Goal: Task Accomplishment & Management: Manage account settings

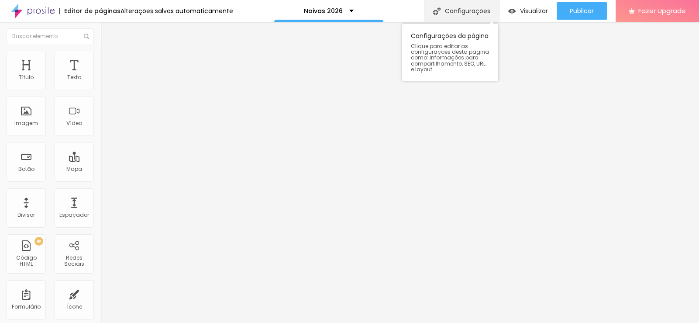
click at [477, 9] on div "Configurações" at bounding box center [461, 11] width 75 height 22
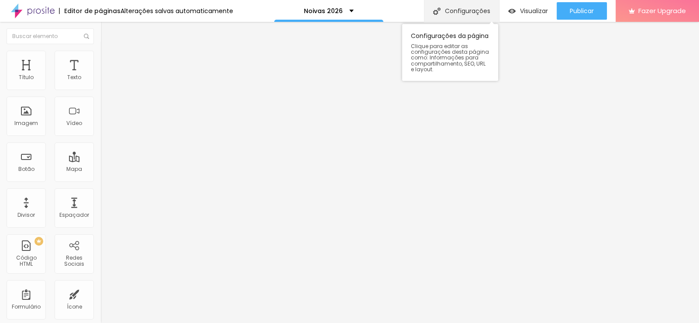
click at [449, 8] on div "Configurações" at bounding box center [461, 11] width 75 height 22
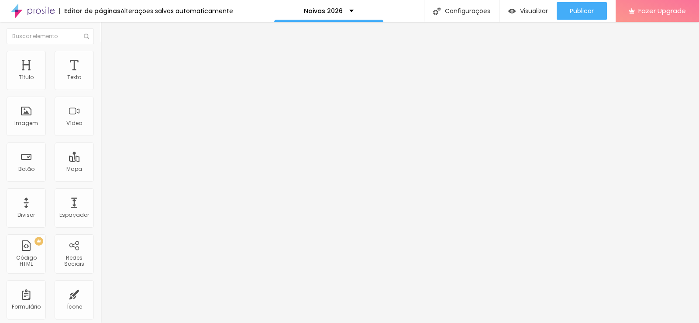
click at [348, 13] on div "Noivas 2026" at bounding box center [329, 11] width 50 height 6
click at [99, 13] on div "Editor de páginas" at bounding box center [90, 11] width 62 height 6
click at [299, 15] on div "Noivas 2026" at bounding box center [328, 11] width 109 height 22
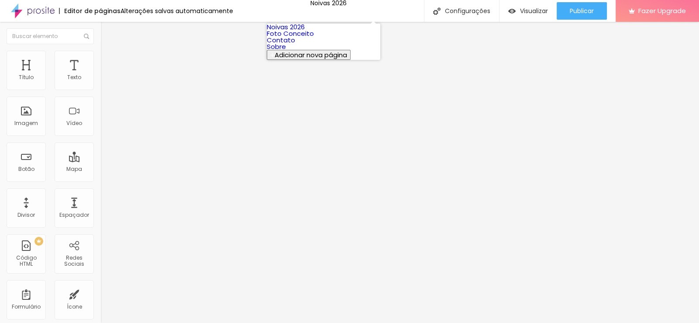
click at [36, 14] on img at bounding box center [33, 11] width 44 height 22
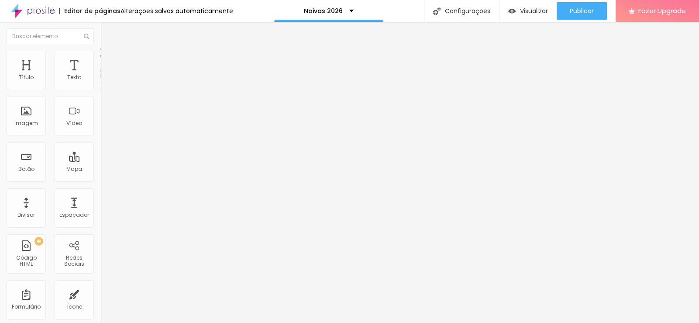
click at [100, 79] on span "Encaixotado" at bounding box center [117, 75] width 34 height 7
click at [100, 93] on span "Completo" at bounding box center [113, 89] width 27 height 7
click at [100, 85] on span "Encaixotado" at bounding box center [117, 80] width 34 height 7
click at [100, 55] on img at bounding box center [104, 55] width 8 height 8
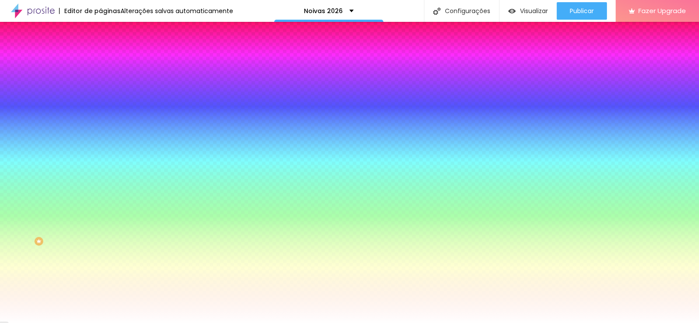
click at [100, 79] on div "Trocar imagem" at bounding box center [150, 76] width 100 height 6
click at [100, 80] on span "Trocar imagem" at bounding box center [124, 76] width 48 height 7
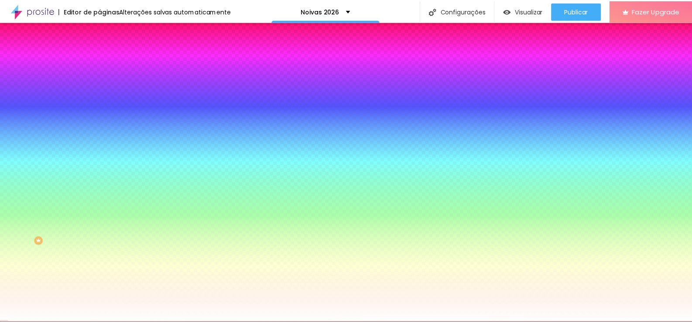
scroll to position [2, 0]
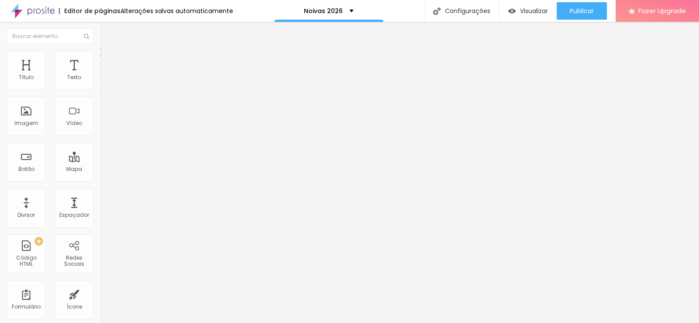
click at [108, 60] on span "Estilo" at bounding box center [115, 56] width 14 height 7
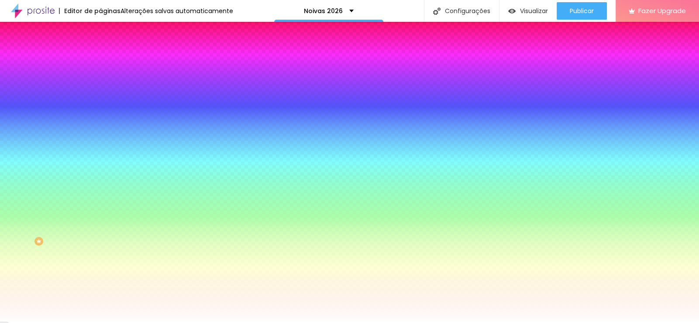
click at [100, 59] on li "Avançado" at bounding box center [150, 63] width 100 height 9
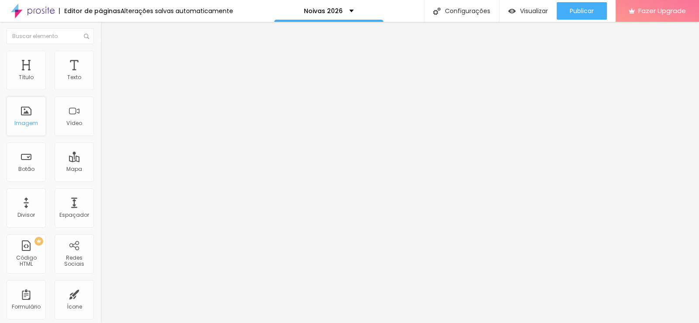
click at [31, 123] on div "Imagem" at bounding box center [26, 123] width 24 height 6
click at [515, 10] on div "Visualizar" at bounding box center [528, 10] width 40 height 7
click at [100, 53] on img at bounding box center [104, 55] width 8 height 8
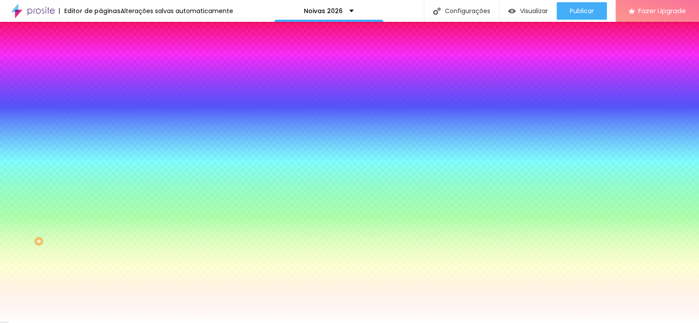
click at [148, 79] on img at bounding box center [150, 75] width 5 height 5
click at [105, 153] on icon "button" at bounding box center [106, 151] width 3 height 3
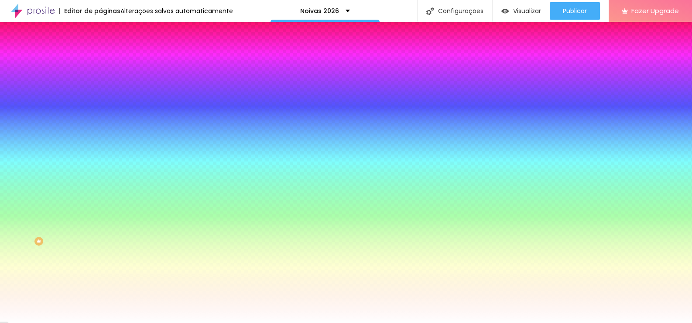
scroll to position [43, 0]
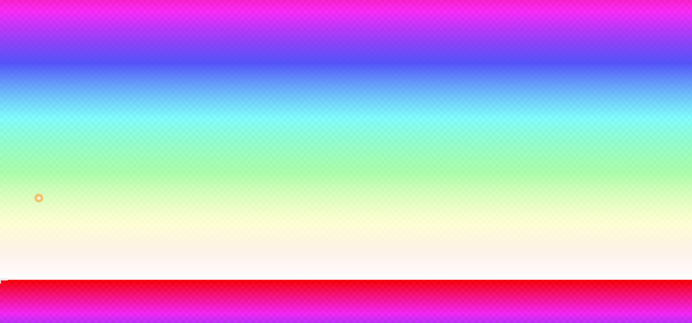
drag, startPoint x: 48, startPoint y: 198, endPoint x: 46, endPoint y: 186, distance: 11.9
click at [48, 279] on div at bounding box center [346, 279] width 692 height 0
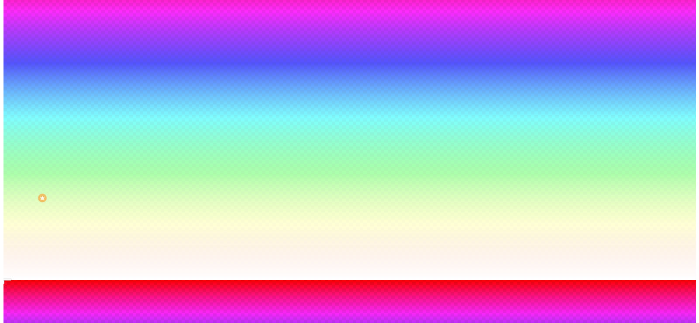
scroll to position [0, 0]
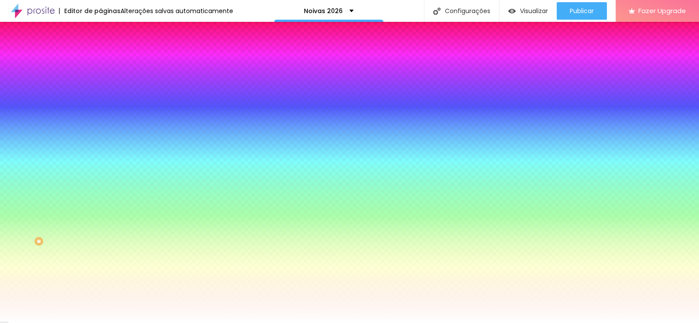
click at [100, 59] on img at bounding box center [104, 63] width 8 height 8
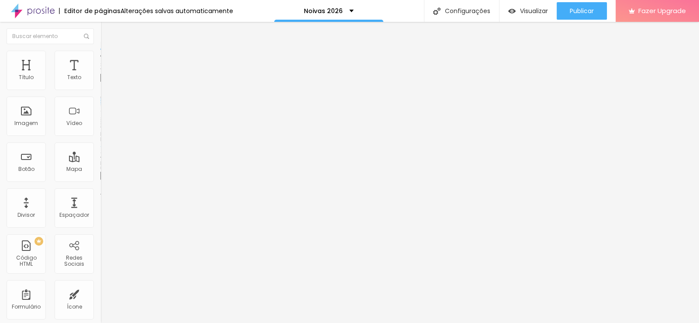
click at [100, 180] on input "https://" at bounding box center [152, 175] width 105 height 9
drag, startPoint x: 38, startPoint y: 101, endPoint x: 0, endPoint y: 83, distance: 41.6
click at [100, 84] on div "Texto Click me Alinhamento Tamanho Normal Pequeno Normal Grande Link URL https:…" at bounding box center [150, 131] width 100 height 127
type input "Clique Aqui"
click at [100, 180] on input "https://" at bounding box center [152, 175] width 105 height 9
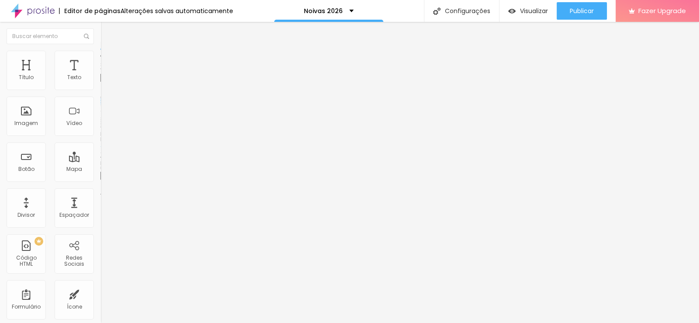
drag, startPoint x: 49, startPoint y: 184, endPoint x: 0, endPoint y: 167, distance: 51.8
click at [100, 167] on div "Texto Clique Aqui Alinhamento Tamanho Normal Pequeno Normal Grande Link URL htt…" at bounding box center [150, 131] width 100 height 127
paste input "wa.me/5527992719473?text=Ol%C3%A1,%20quero%20solicitar%20uma%20proposta%20para%…"
type input "https://wa.me/5527992719473?text=Ol%C3%A1,%20quero%20solicitar%20uma%20proposta…"
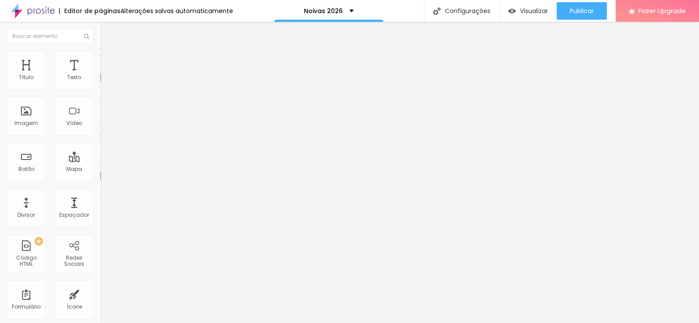
scroll to position [0, 0]
click at [100, 191] on div at bounding box center [150, 191] width 100 height 0
drag, startPoint x: 29, startPoint y: 91, endPoint x: 0, endPoint y: 87, distance: 29.6
click at [100, 87] on div "Texto Clique Aqui Alinhamento Tamanho Normal Pequeno Normal Grande Link URL htt…" at bounding box center [150, 134] width 100 height 132
paste input "Quero receber uma proposta"
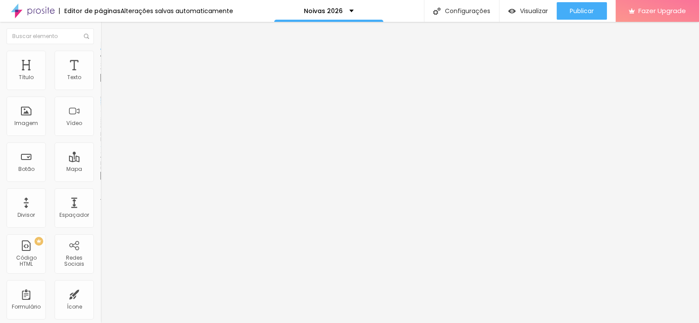
type input "Quero receber uma proposta"
click at [537, 16] on div "Visualizar" at bounding box center [528, 10] width 40 height 17
click at [26, 125] on div "Imagem" at bounding box center [26, 123] width 24 height 6
click at [100, 194] on img at bounding box center [102, 192] width 4 height 4
click at [100, 52] on img at bounding box center [104, 55] width 8 height 8
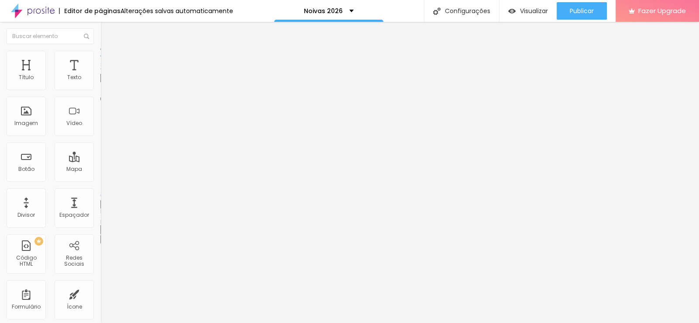
type input "95"
type input "70"
type input "60"
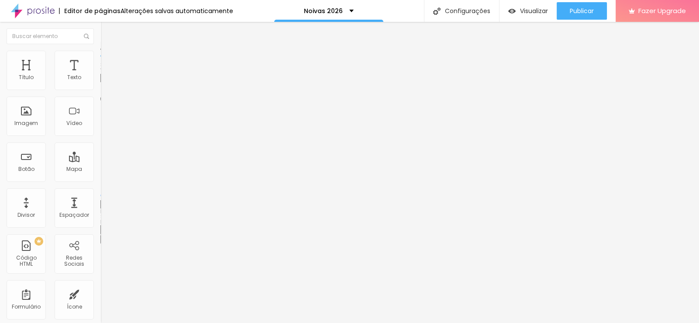
type input "60"
type input "55"
type input "50"
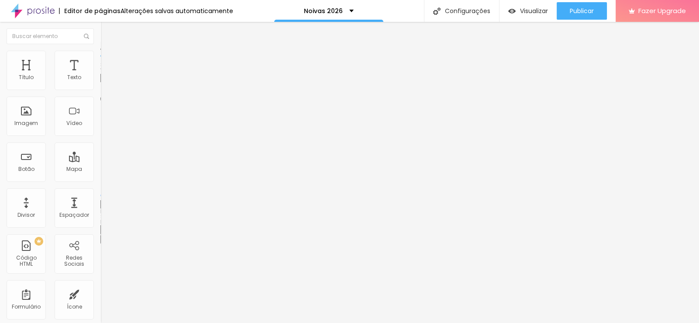
type input "45"
type input "40"
type input "35"
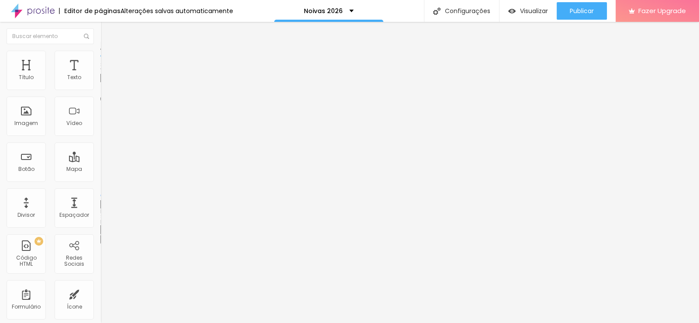
type input "35"
type input "30"
drag, startPoint x: 92, startPoint y: 93, endPoint x: 95, endPoint y: 113, distance: 19.8
type input "30"
click at [100, 89] on input "range" at bounding box center [128, 85] width 56 height 7
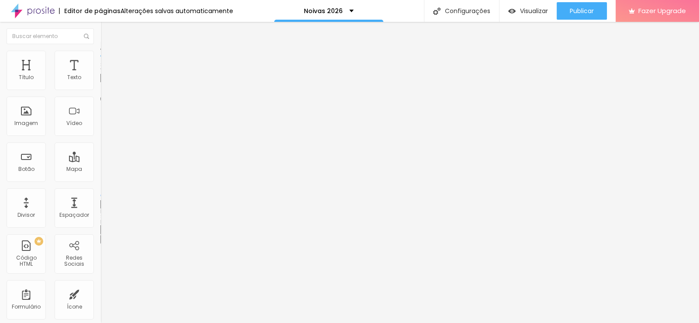
type input "25"
drag, startPoint x: 27, startPoint y: 94, endPoint x: 23, endPoint y: 92, distance: 4.9
type input "25"
click at [100, 89] on input "range" at bounding box center [128, 85] width 56 height 7
click at [100, 110] on img at bounding box center [103, 107] width 6 height 6
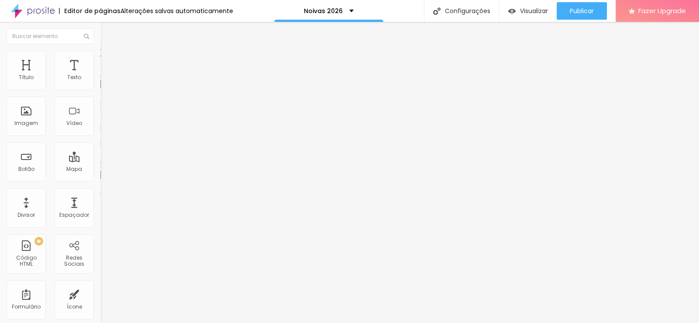
click at [100, 137] on span "Original" at bounding box center [110, 132] width 21 height 7
click at [100, 152] on span "Quadrado" at bounding box center [114, 148] width 28 height 7
click at [100, 147] on span "Padrão" at bounding box center [110, 143] width 20 height 7
click at [100, 142] on span "Cinema" at bounding box center [111, 137] width 22 height 7
click at [100, 161] on span "Original" at bounding box center [110, 156] width 21 height 7
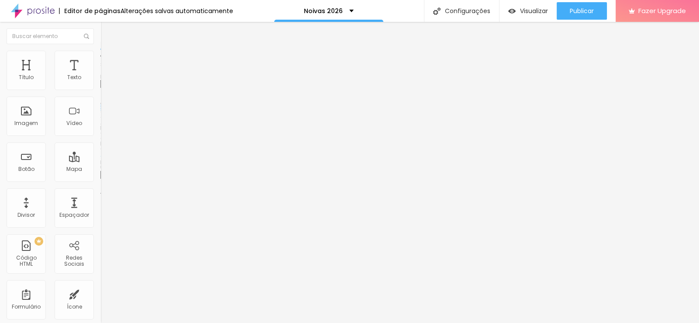
click at [100, 75] on span "Trocar imagem" at bounding box center [124, 71] width 48 height 7
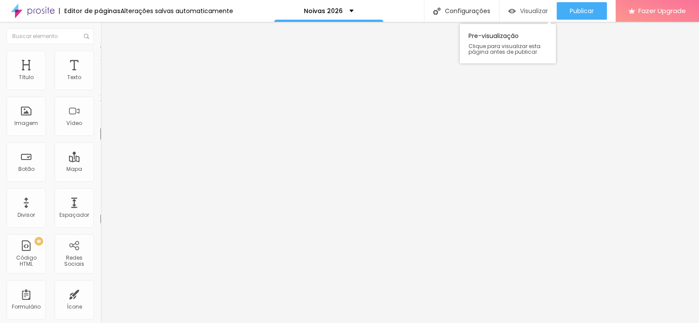
click at [524, 10] on span "Visualizar" at bounding box center [534, 10] width 28 height 7
click at [108, 59] on span "Estilo" at bounding box center [115, 56] width 14 height 7
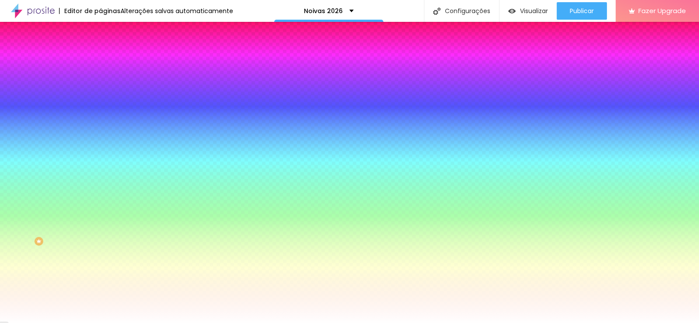
click at [100, 59] on img at bounding box center [104, 63] width 8 height 8
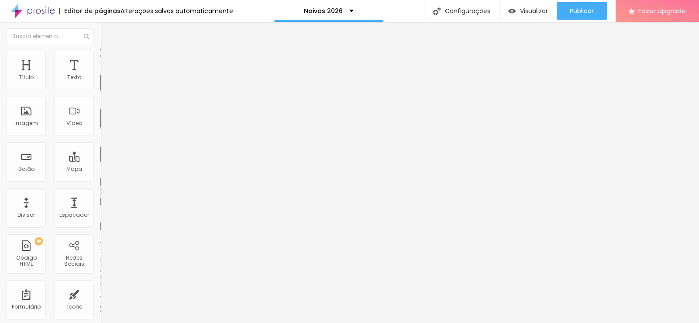
click at [100, 51] on li "Conteúdo" at bounding box center [150, 46] width 100 height 9
click at [100, 51] on img at bounding box center [104, 55] width 8 height 8
type input "21"
type input "91"
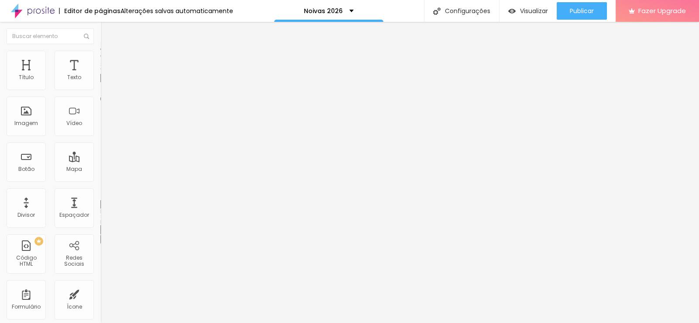
type input "91"
type input "127"
type input "139"
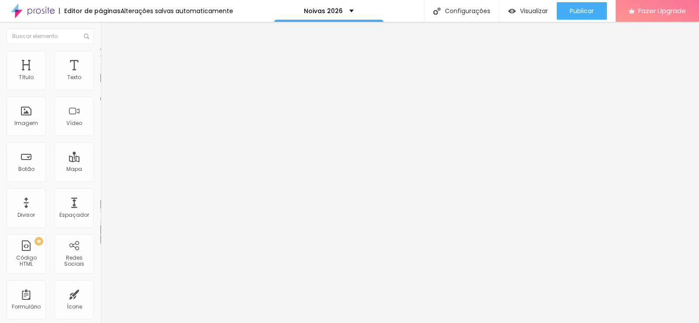
type input "143"
type input "150"
type input "153"
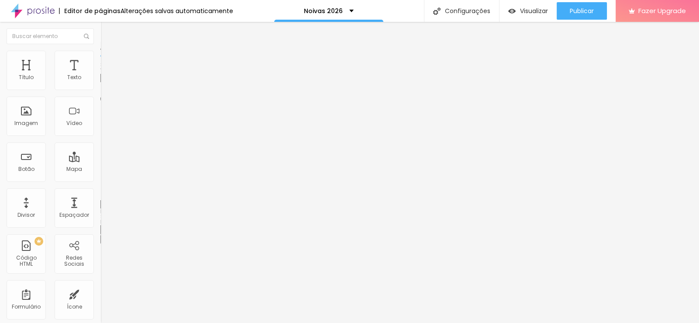
type input "153"
type input "157"
type input "161"
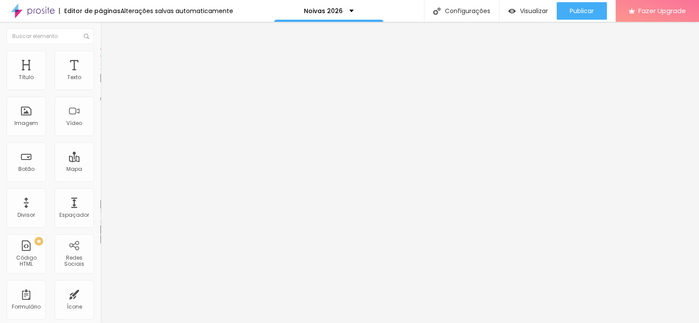
type input "165"
type input "168"
type input "172"
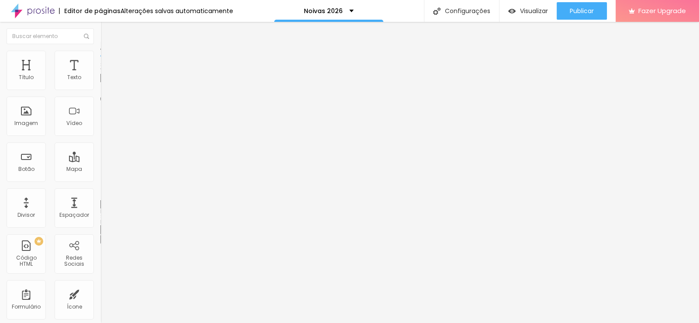
type input "172"
type input "175"
type input "176"
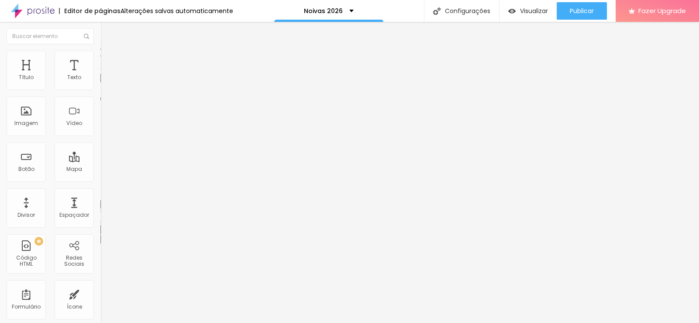
type input "178"
type input "179"
type input "181"
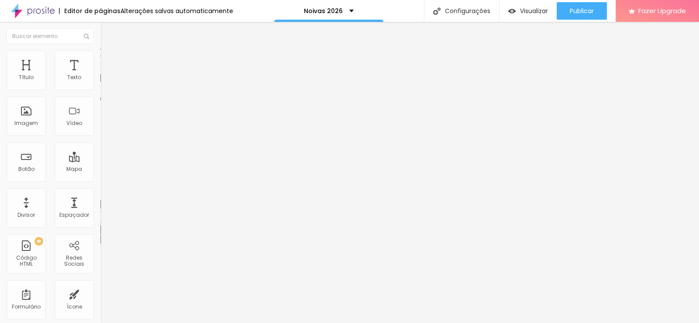
type input "181"
type input "179"
type input "178"
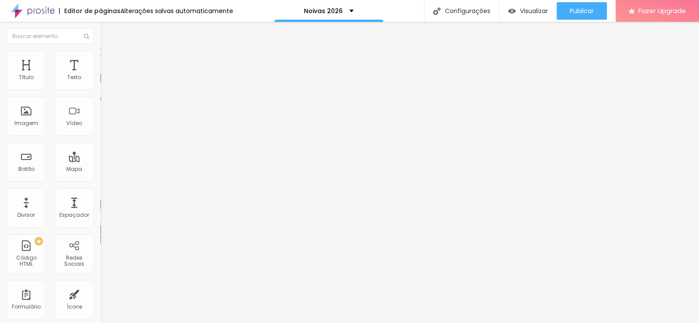
type input "172"
type input "157"
type input "139"
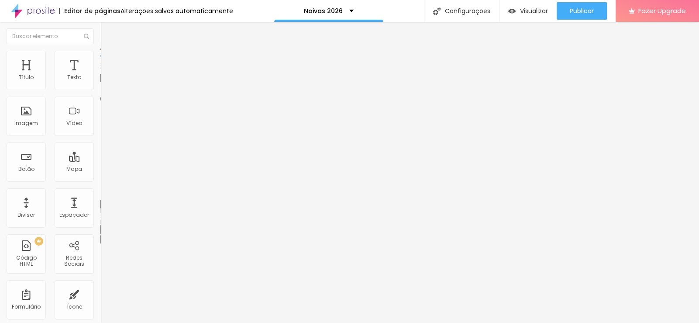
type input "139"
type input "117"
type input "87"
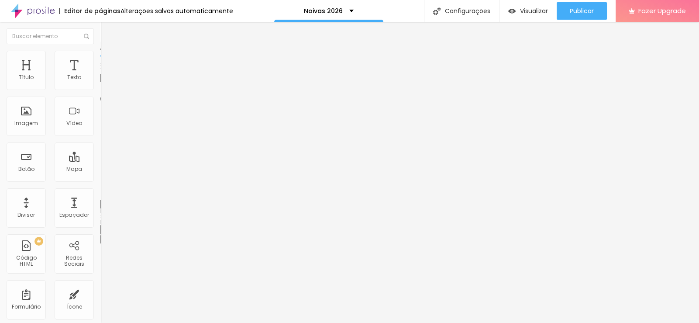
type input "36"
type input "5"
type input "0"
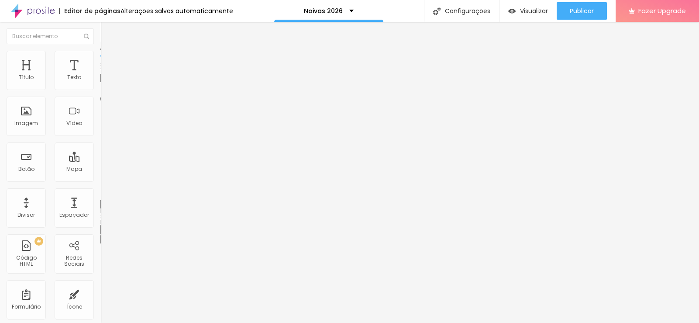
type input "0"
drag, startPoint x: 21, startPoint y: 110, endPoint x: 0, endPoint y: 117, distance: 22.6
click at [100, 192] on input "range" at bounding box center [128, 195] width 56 height 7
click at [104, 236] on icon "button" at bounding box center [106, 238] width 5 height 5
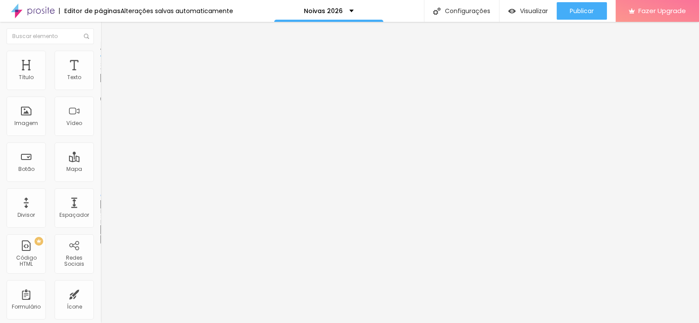
click at [100, 59] on li "Avançado" at bounding box center [150, 63] width 100 height 9
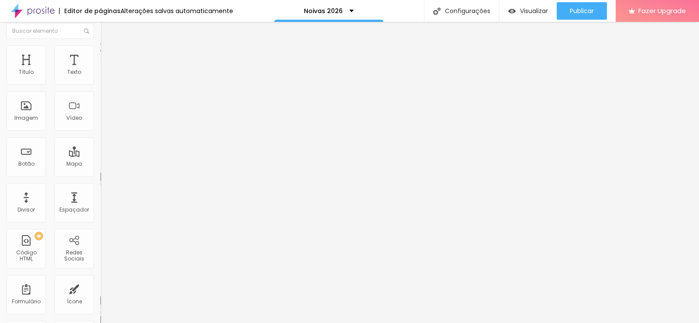
click at [100, 42] on li "Conteúdo" at bounding box center [150, 41] width 100 height 9
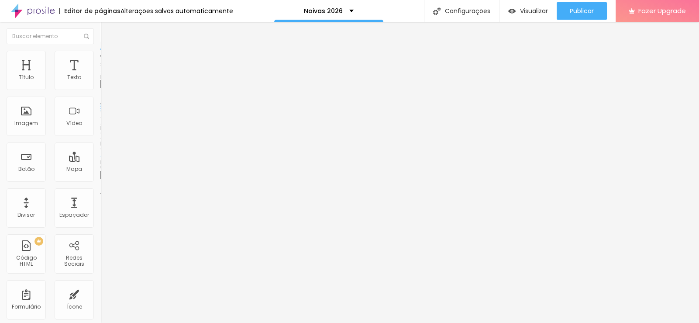
click at [100, 117] on img at bounding box center [103, 114] width 6 height 6
click at [100, 137] on span "Original" at bounding box center [110, 132] width 21 height 7
click at [100, 117] on img at bounding box center [103, 114] width 6 height 6
click at [100, 88] on input "text" at bounding box center [152, 83] width 105 height 9
drag, startPoint x: 152, startPoint y: 289, endPoint x: 71, endPoint y: 249, distance: 90.8
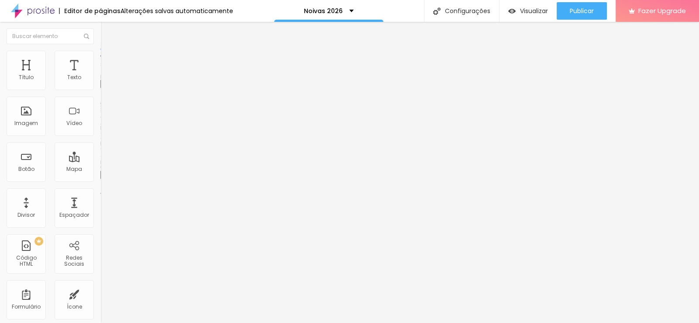
click at [152, 322] on div at bounding box center [349, 328] width 699 height 0
click at [100, 53] on img at bounding box center [104, 55] width 8 height 8
type input "30"
drag, startPoint x: 22, startPoint y: 92, endPoint x: 27, endPoint y: 94, distance: 6.2
type input "30"
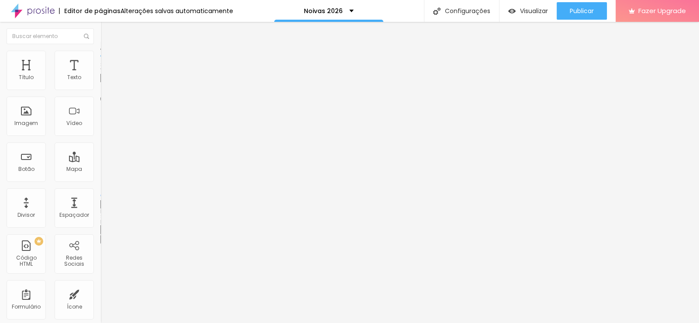
click at [100, 89] on input "range" at bounding box center [128, 85] width 56 height 7
type input "25"
type input "20"
drag, startPoint x: 26, startPoint y: 92, endPoint x: 20, endPoint y: 92, distance: 6.6
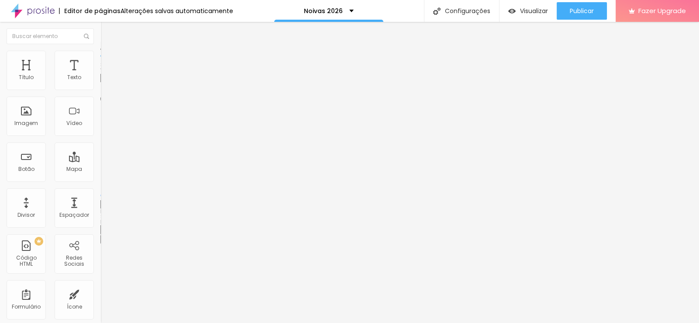
type input "20"
click at [100, 89] on input "range" at bounding box center [128, 85] width 56 height 7
click at [100, 118] on div at bounding box center [150, 114] width 100 height 7
click at [100, 54] on img at bounding box center [104, 55] width 8 height 8
type input "20"
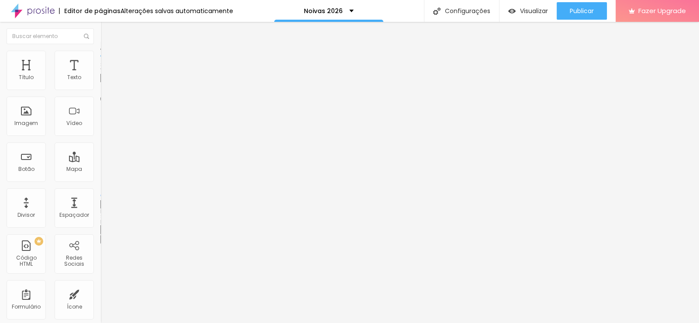
drag, startPoint x: 24, startPoint y: 91, endPoint x: 17, endPoint y: 91, distance: 6.1
type input "20"
click at [100, 89] on input "range" at bounding box center [128, 85] width 56 height 7
click at [100, 117] on img at bounding box center [103, 114] width 6 height 6
click at [100, 53] on img at bounding box center [104, 55] width 8 height 8
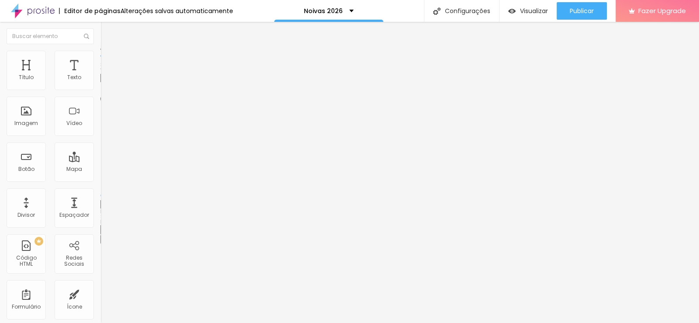
type input "20"
drag, startPoint x: 22, startPoint y: 91, endPoint x: 28, endPoint y: 85, distance: 9.3
type input "20"
click at [100, 89] on input "range" at bounding box center [128, 85] width 56 height 7
click at [100, 118] on div at bounding box center [150, 114] width 100 height 7
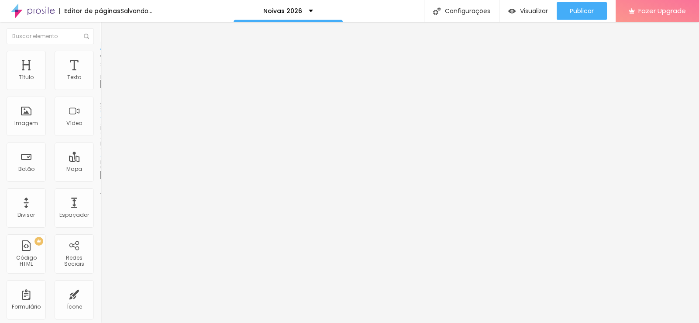
click at [100, 56] on li "Estilo" at bounding box center [150, 55] width 100 height 9
type input "20"
click at [100, 89] on input "range" at bounding box center [128, 85] width 56 height 7
click at [100, 58] on li "Estilo" at bounding box center [150, 55] width 100 height 9
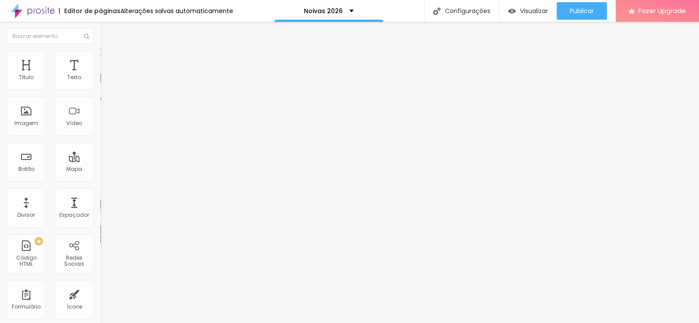
type input "25"
type input "30"
type input "35"
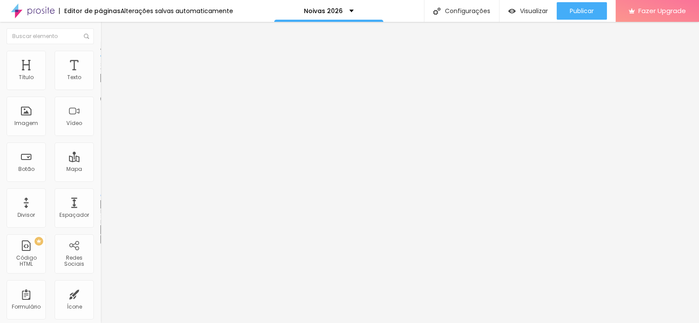
type input "35"
type input "40"
type input "45"
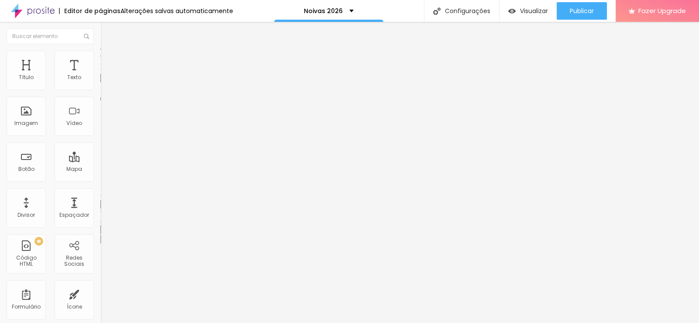
type input "50"
drag, startPoint x: 20, startPoint y: 92, endPoint x: 44, endPoint y: 107, distance: 28.5
type input "50"
click at [100, 89] on input "range" at bounding box center [128, 85] width 56 height 7
click at [535, 10] on span "Visualizar" at bounding box center [534, 10] width 28 height 7
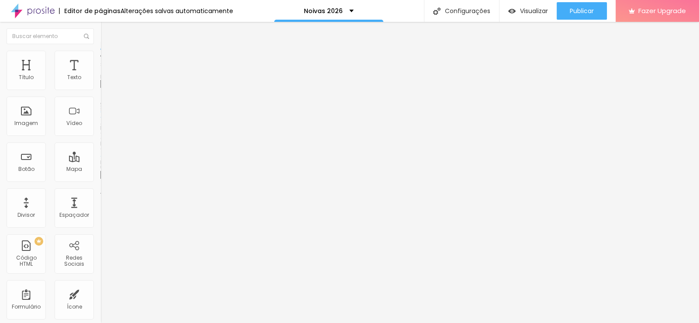
click at [108, 60] on span "Estilo" at bounding box center [115, 56] width 14 height 7
type input "25"
type input "30"
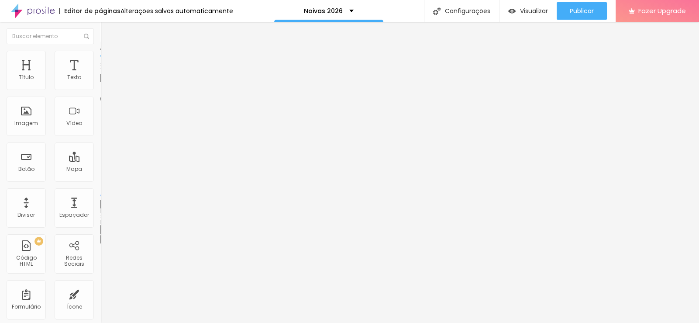
type input "35"
type input "40"
type input "45"
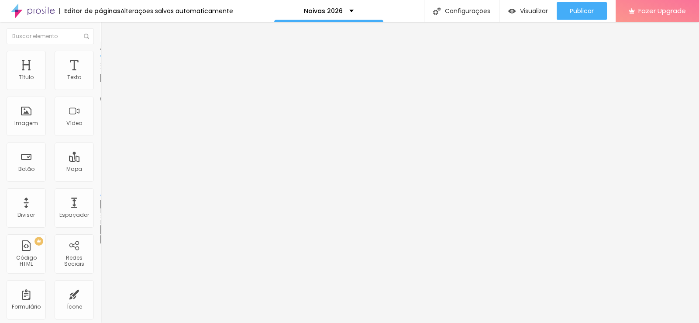
type input "45"
type input "50"
drag, startPoint x: 20, startPoint y: 93, endPoint x: 45, endPoint y: 104, distance: 27.1
type input "50"
click at [100, 89] on input "range" at bounding box center [128, 85] width 56 height 7
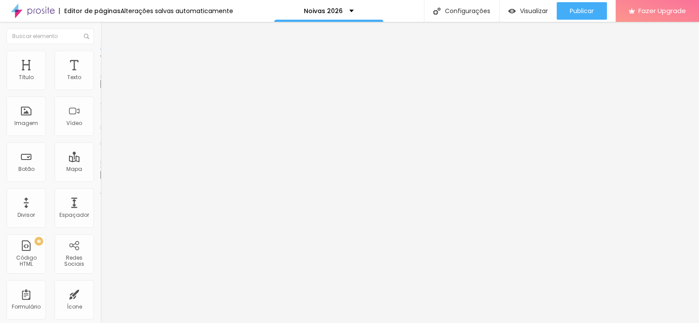
click at [100, 51] on img at bounding box center [104, 55] width 8 height 8
type input "25"
type input "30"
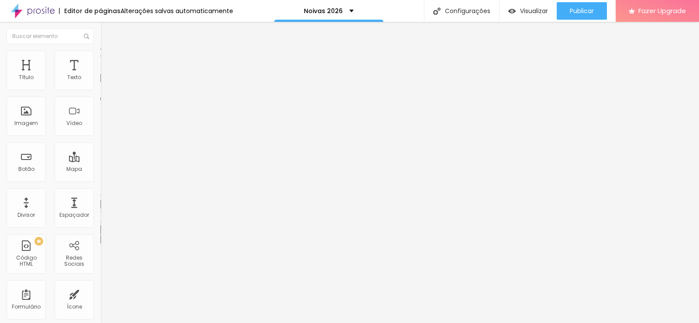
type input "35"
type input "40"
type input "45"
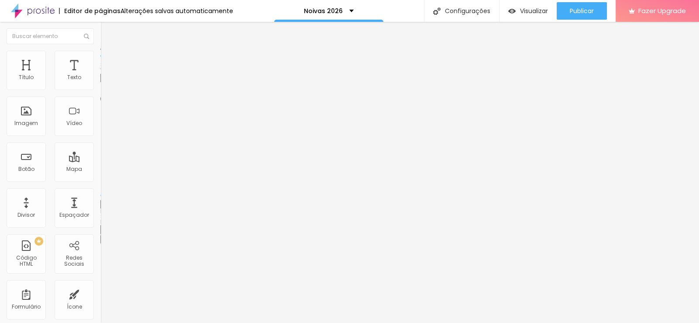
type input "45"
type input "50"
drag, startPoint x: 19, startPoint y: 93, endPoint x: 44, endPoint y: 106, distance: 27.7
type input "50"
click at [100, 89] on input "range" at bounding box center [128, 85] width 56 height 7
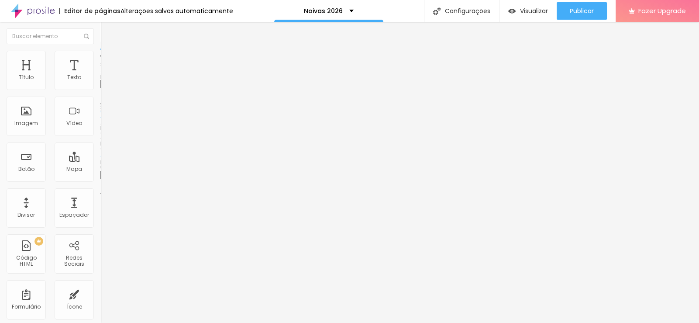
click at [100, 54] on img at bounding box center [104, 55] width 8 height 8
type input "25"
type input "30"
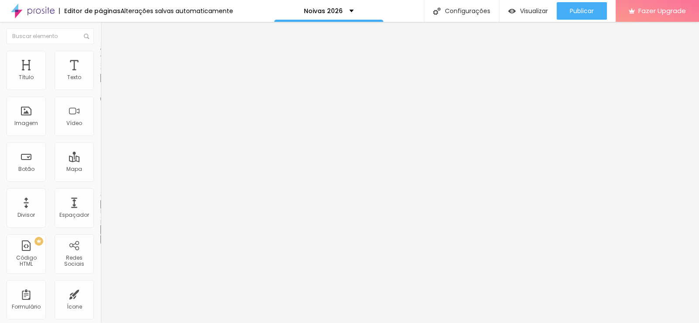
type input "35"
type input "40"
type input "45"
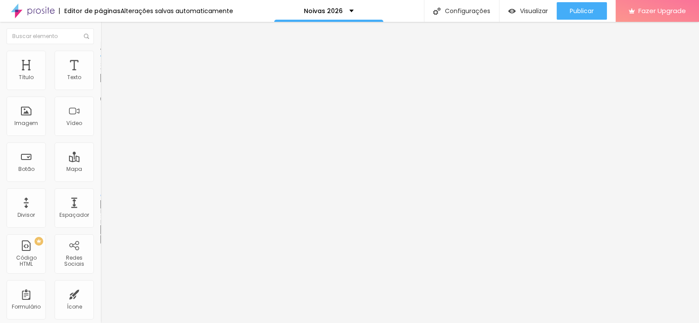
drag, startPoint x: 19, startPoint y: 91, endPoint x: 40, endPoint y: 104, distance: 24.9
type input "45"
click at [100, 89] on input "range" at bounding box center [128, 85] width 56 height 7
click at [100, 90] on div "Tamanho 45 px %" at bounding box center [150, 79] width 100 height 22
type input "50"
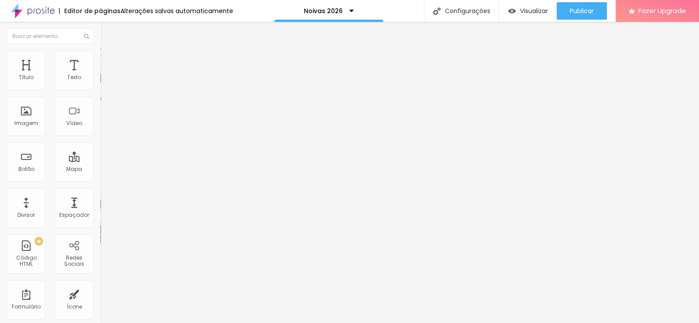
drag, startPoint x: 40, startPoint y: 91, endPoint x: 44, endPoint y: 93, distance: 4.5
type input "50"
click at [100, 89] on input "range" at bounding box center [128, 85] width 56 height 7
click at [33, 70] on div "Título" at bounding box center [26, 70] width 39 height 39
click at [32, 76] on div "Título" at bounding box center [26, 77] width 15 height 6
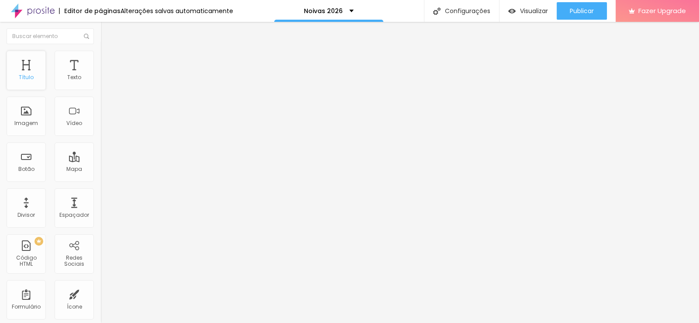
click at [31, 69] on div "Título" at bounding box center [26, 70] width 39 height 39
click at [100, 82] on span "Titulo 2" at bounding box center [114, 77] width 28 height 11
click at [100, 75] on span "Titulo 1" at bounding box center [114, 69] width 28 height 12
click at [107, 123] on icon "button" at bounding box center [108, 122] width 2 height 2
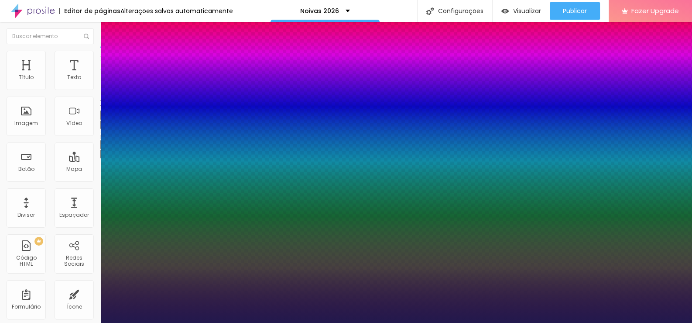
type input "1"
type input "13"
type input "1"
type input "20"
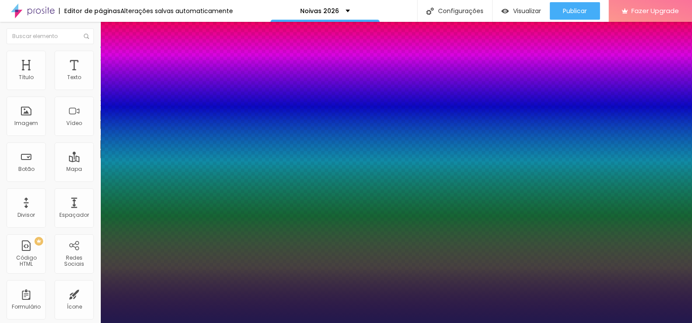
type input "20"
type input "1"
type input "21"
type input "1"
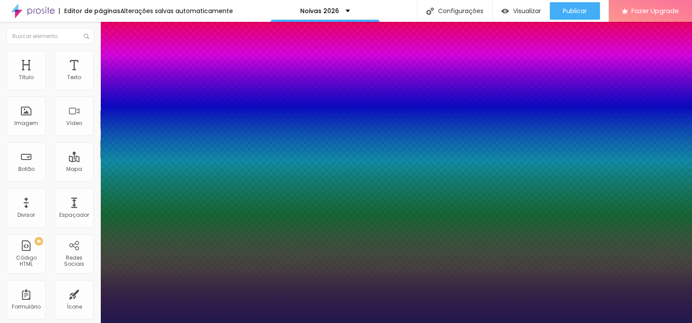
type input "22"
type input "1"
type input "26"
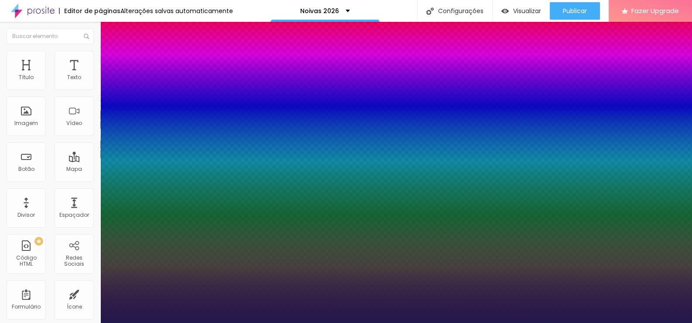
type input "1"
type input "27"
type input "1"
type input "28"
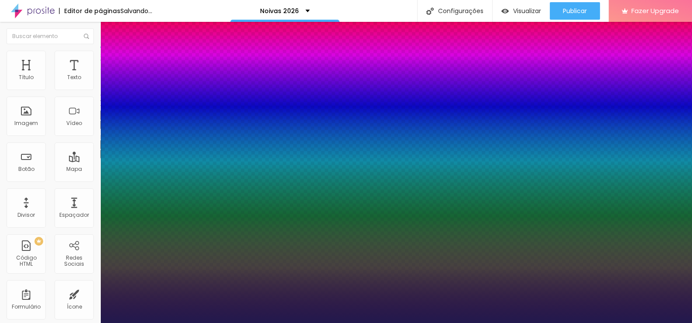
type input "28"
type input "1"
type input "29"
type input "1"
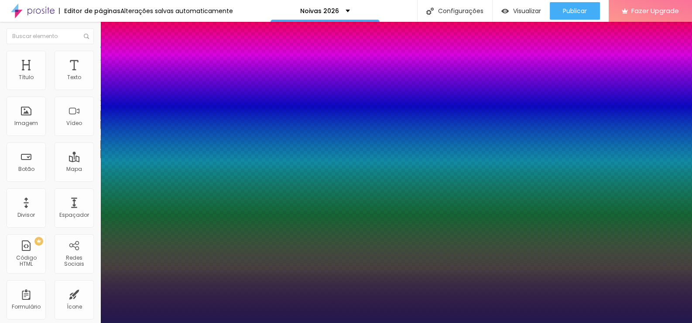
type input "30"
type input "1"
drag, startPoint x: 116, startPoint y: 244, endPoint x: 127, endPoint y: 248, distance: 12.7
type input "30"
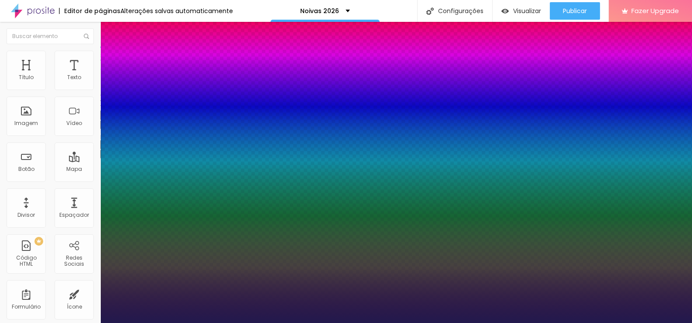
click at [123, 322] on div at bounding box center [346, 323] width 692 height 0
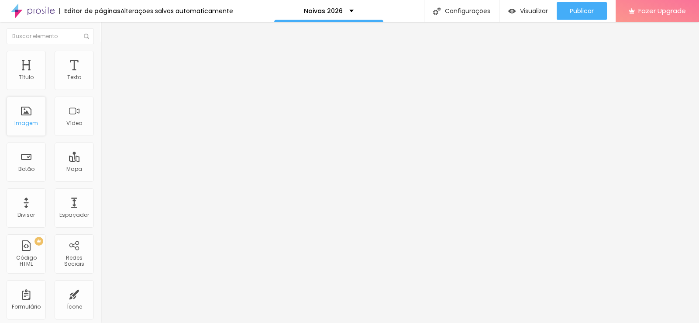
click at [30, 115] on div "Imagem" at bounding box center [26, 115] width 39 height 39
click at [100, 75] on span "Adicionar imagem" at bounding box center [128, 71] width 56 height 7
drag, startPoint x: 83, startPoint y: 129, endPoint x: 91, endPoint y: 133, distance: 9.2
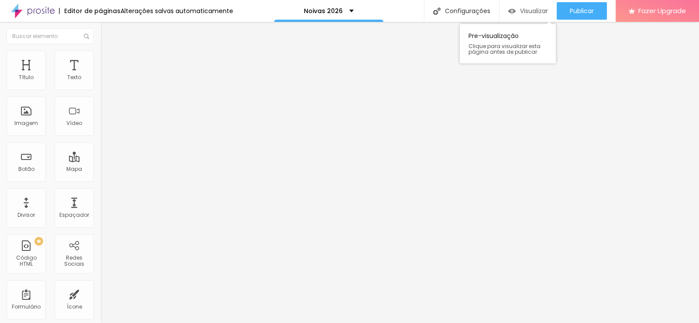
click at [537, 9] on span "Visualizar" at bounding box center [534, 10] width 28 height 7
click at [108, 60] on span "Avançado" at bounding box center [122, 56] width 29 height 7
click at [100, 51] on li "Estilo" at bounding box center [150, 46] width 100 height 9
type input "0.2"
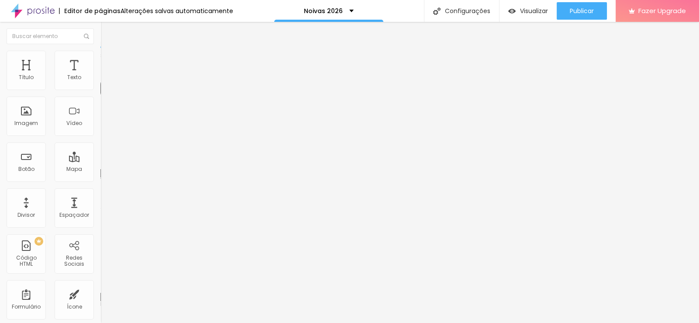
type input "0.7"
type input "0.9"
type input "1.3"
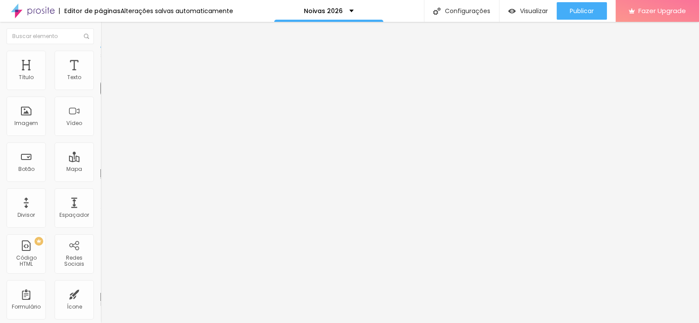
type input "1.3"
type input "1.8"
type input "2.1"
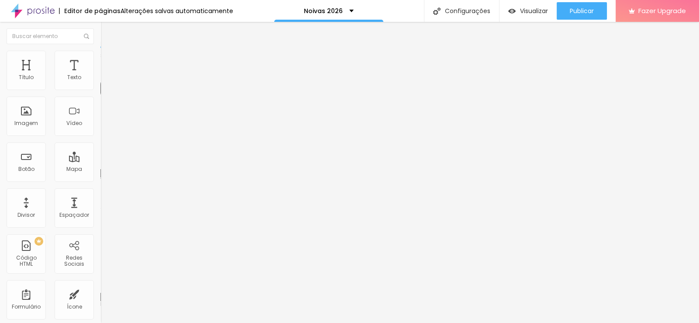
type input "2.2"
type input "2.4"
type input "2.5"
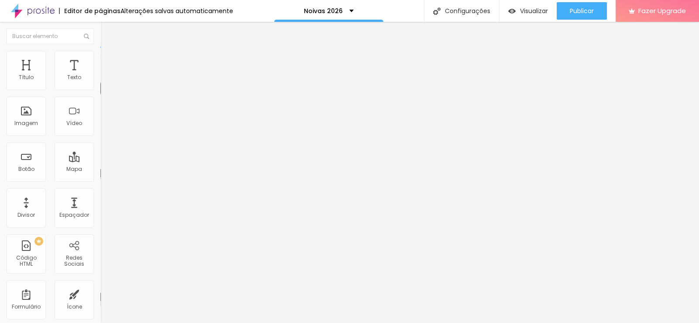
type input "2.5"
type input "2.6"
type input "2.8"
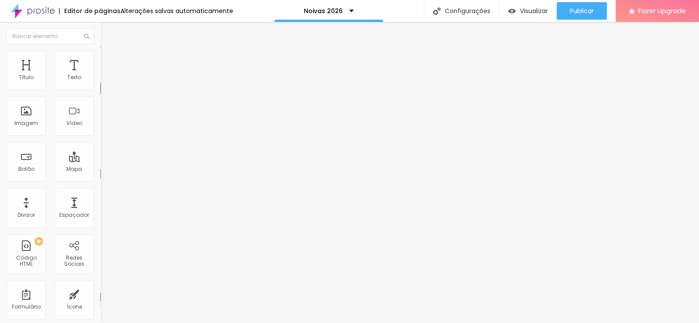
type input "2.9"
type input "3"
type input "3.1"
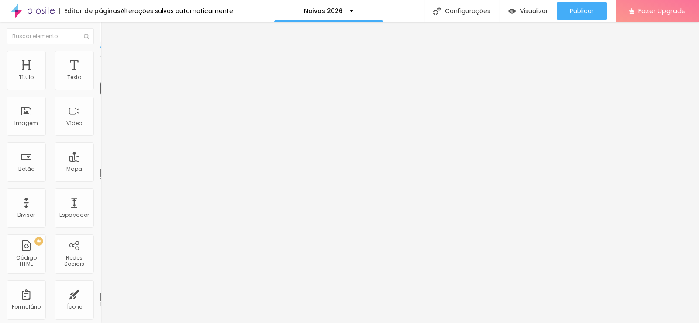
type input "3.1"
type input "3.2"
type input "3.3"
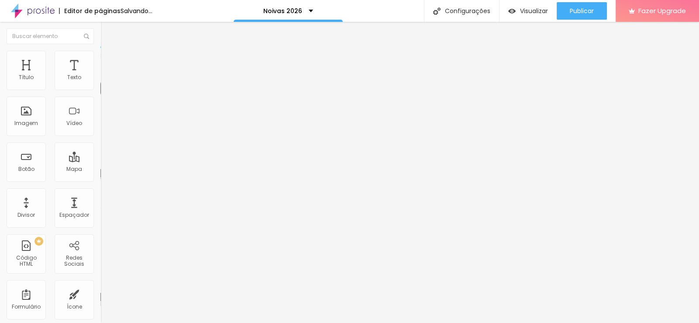
type input "3.1"
drag, startPoint x: 18, startPoint y: 103, endPoint x: 26, endPoint y: 98, distance: 8.8
click at [100, 284] on input "range" at bounding box center [128, 287] width 56 height 7
drag, startPoint x: 20, startPoint y: 135, endPoint x: 15, endPoint y: 137, distance: 5.1
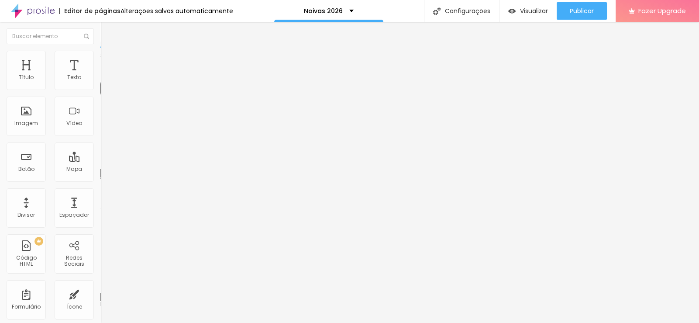
click at [100, 277] on div "Editar Texto Estilo Avançado 16 Tamanho do texto 1 Espaço entre letras 1.3 Altu…" at bounding box center [150, 172] width 100 height 301
click at [100, 231] on div "Editar Texto Estilo Avançado 16 Tamanho do texto 1 Espaço entre letras 1.3 Altu…" at bounding box center [150, 172] width 100 height 301
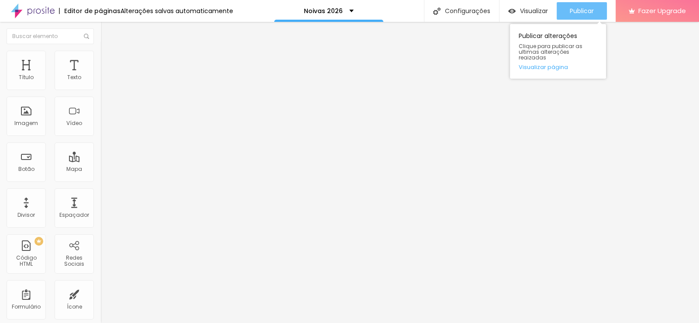
click at [584, 7] on span "Publicar" at bounding box center [582, 10] width 24 height 7
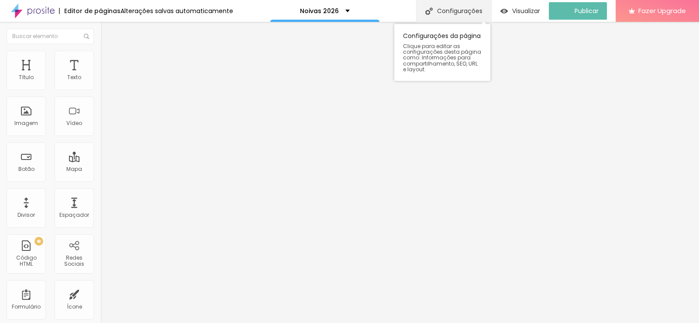
click at [480, 8] on div "Configurações" at bounding box center [453, 11] width 75 height 22
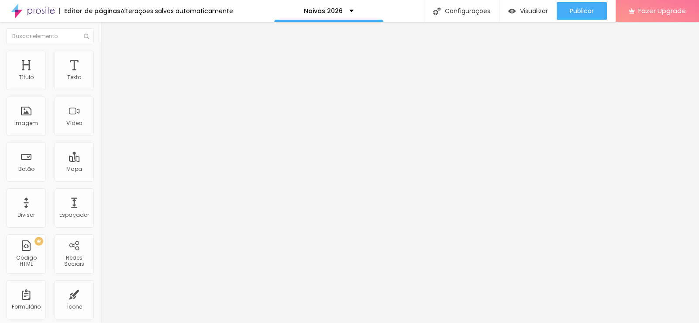
scroll to position [0, 0]
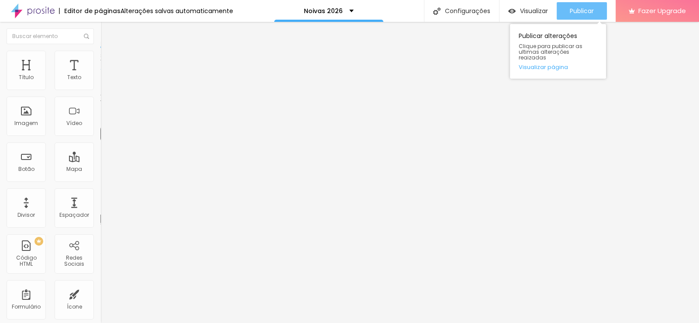
click at [582, 10] on span "Publicar" at bounding box center [582, 10] width 24 height 7
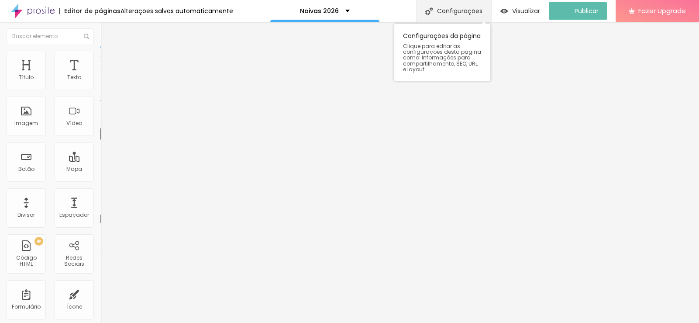
click at [476, 13] on div "Configurações" at bounding box center [453, 11] width 75 height 22
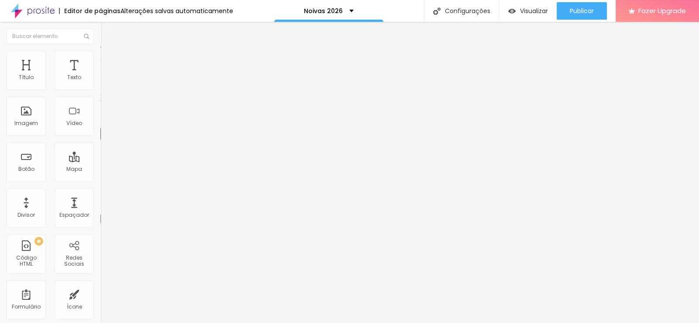
scroll to position [135, 0]
